Goal: Check status: Check status

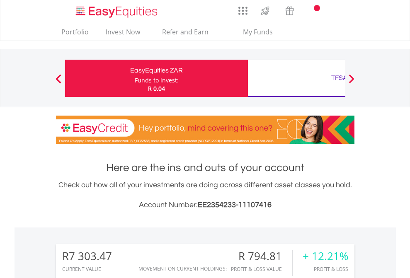
scroll to position [80, 130]
click at [135, 78] on div "Funds to invest:" at bounding box center [157, 80] width 44 height 8
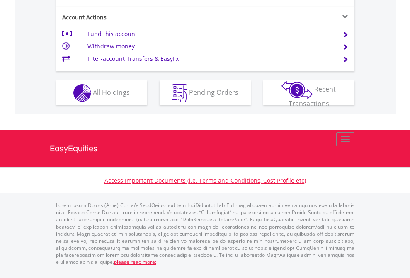
scroll to position [794, 0]
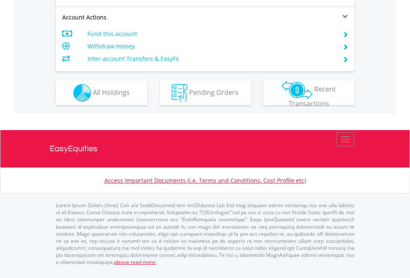
scroll to position [794, 0]
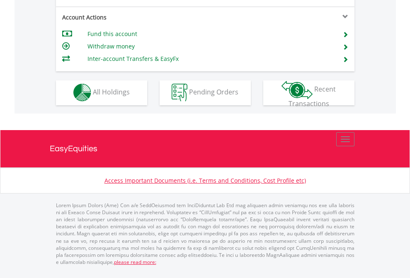
scroll to position [775, 0]
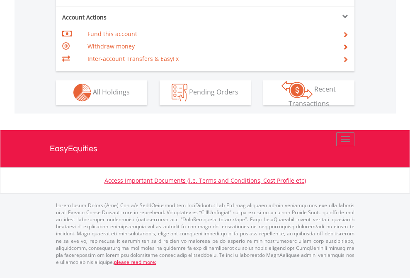
scroll to position [775, 0]
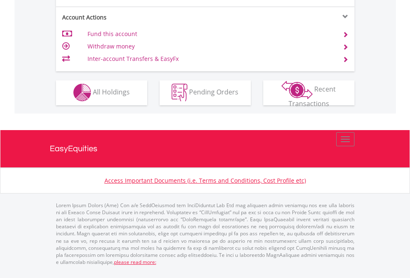
scroll to position [775, 0]
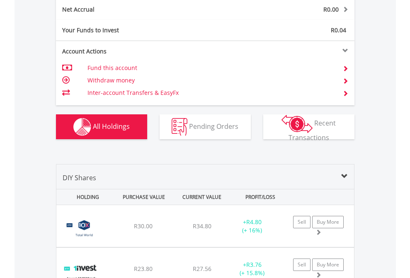
scroll to position [938, 0]
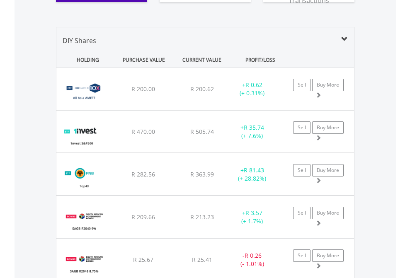
scroll to position [938, 0]
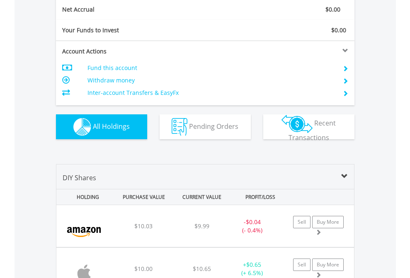
scroll to position [938, 0]
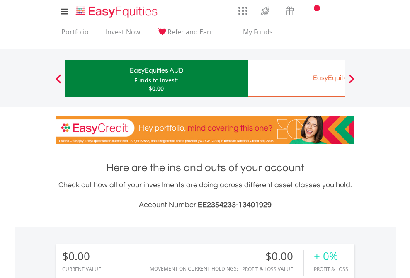
scroll to position [616, 0]
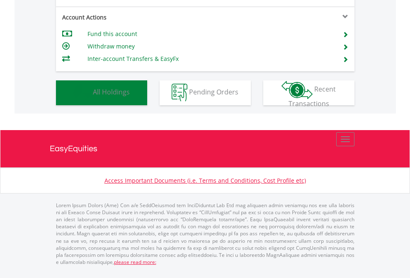
click at [93, 97] on span "All Holdings" at bounding box center [111, 91] width 37 height 9
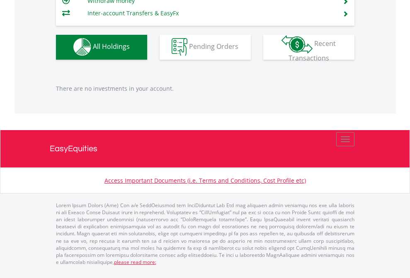
scroll to position [821, 0]
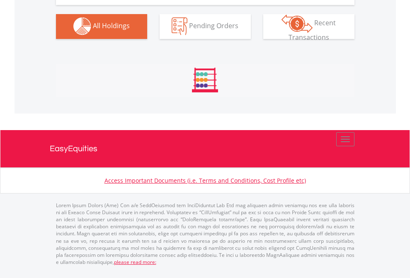
scroll to position [821, 0]
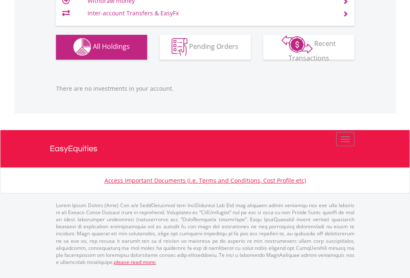
scroll to position [821, 0]
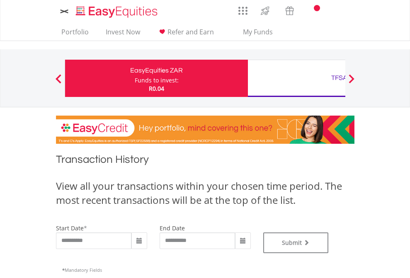
type input "**********"
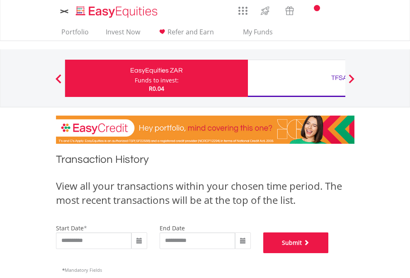
click at [329, 253] on button "Submit" at bounding box center [295, 242] width 65 height 21
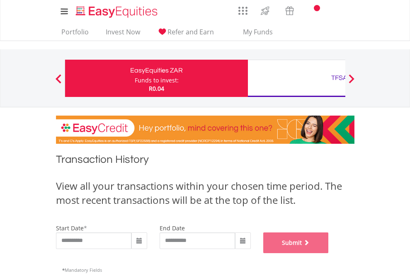
scroll to position [336, 0]
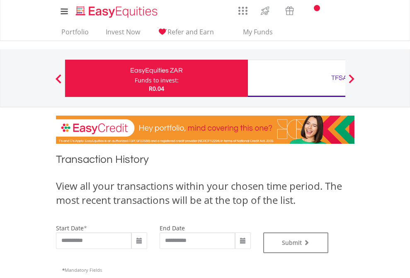
click at [296, 78] on div "TFSA" at bounding box center [339, 78] width 173 height 12
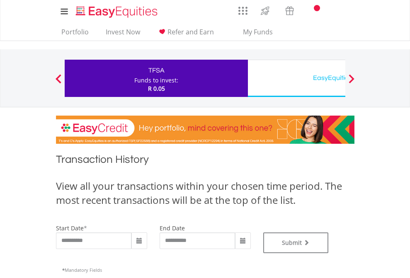
type input "**********"
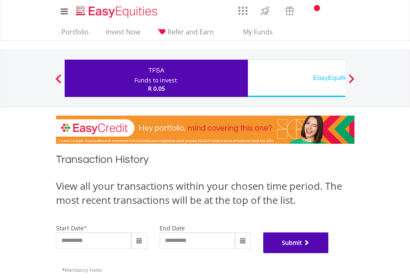
click at [329, 253] on button "Submit" at bounding box center [295, 242] width 65 height 21
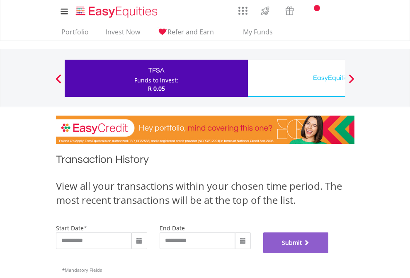
scroll to position [336, 0]
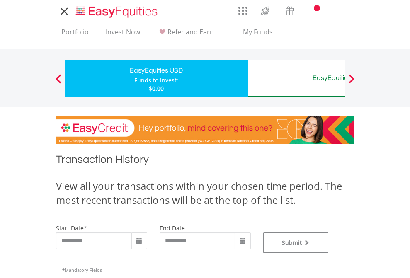
type input "**********"
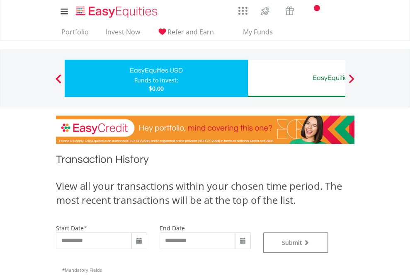
click at [296, 78] on div "EasyEquities AUD" at bounding box center [339, 78] width 173 height 12
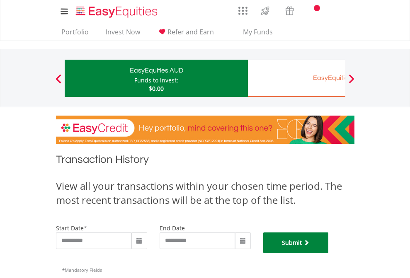
click at [329, 253] on button "Submit" at bounding box center [295, 242] width 65 height 21
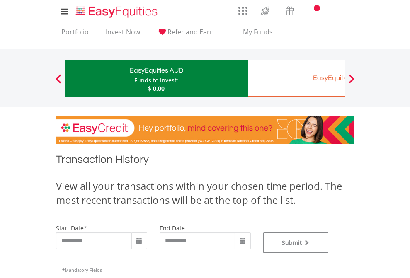
click at [296, 78] on div "EasyEquities EUR" at bounding box center [339, 78] width 173 height 12
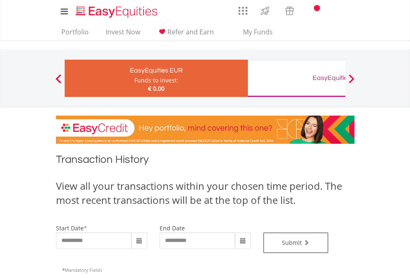
type input "**********"
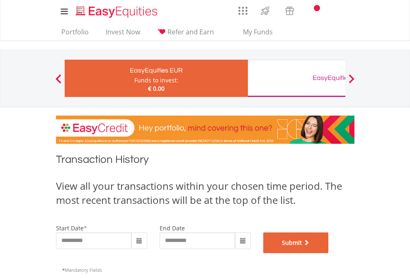
click at [329, 253] on button "Submit" at bounding box center [295, 242] width 65 height 21
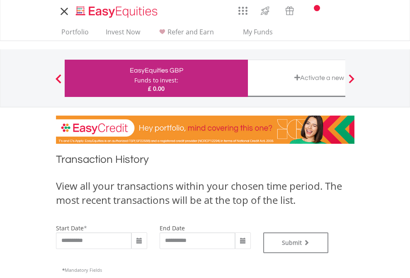
type input "**********"
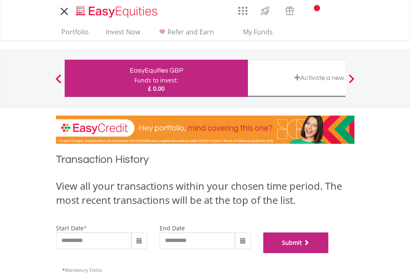
click at [329, 253] on button "Submit" at bounding box center [295, 242] width 65 height 21
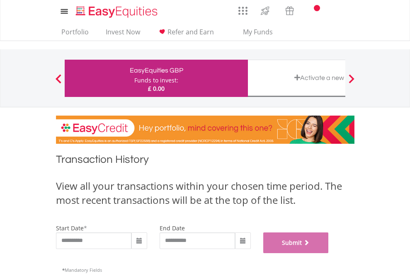
scroll to position [336, 0]
